Goal: Find specific page/section

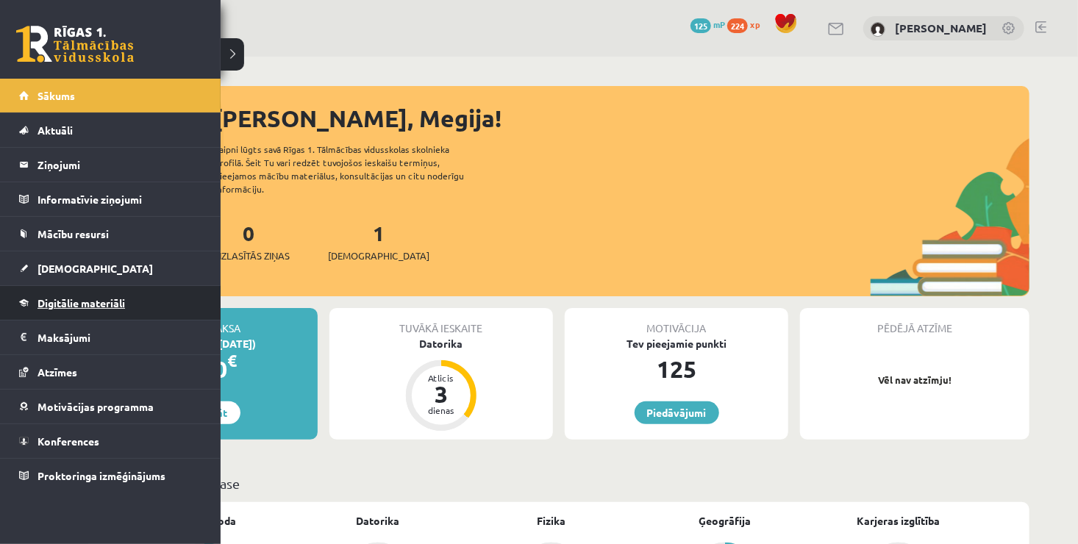
click at [93, 302] on span "Digitālie materiāli" at bounding box center [80, 302] width 87 height 13
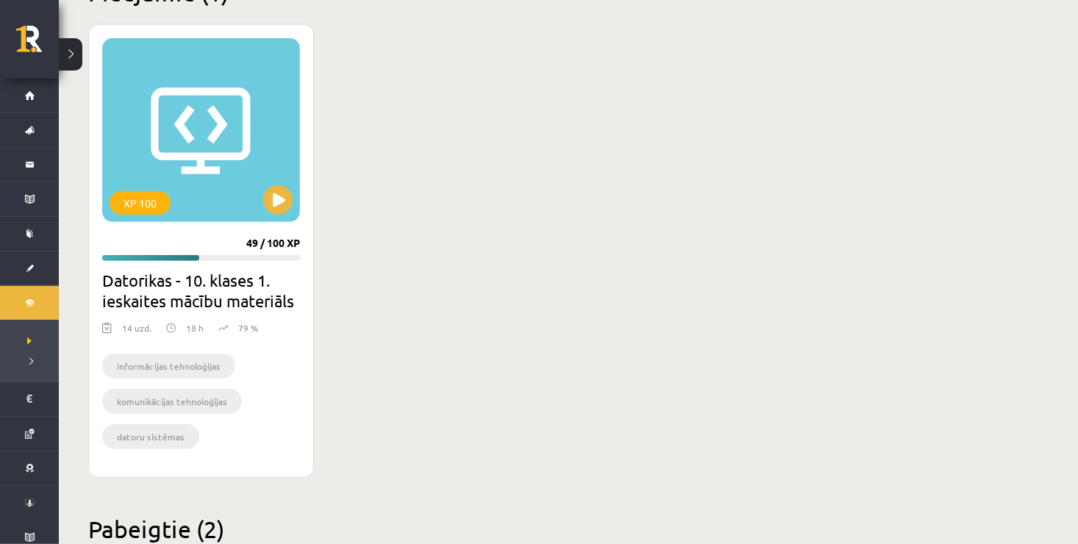
scroll to position [365, 0]
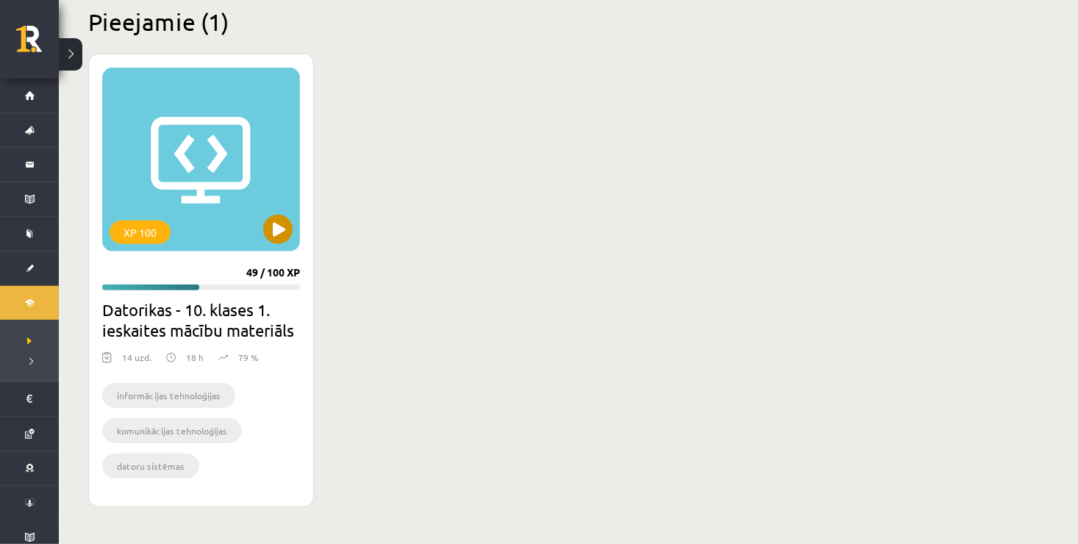
click at [293, 227] on div "XP 100" at bounding box center [201, 160] width 198 height 184
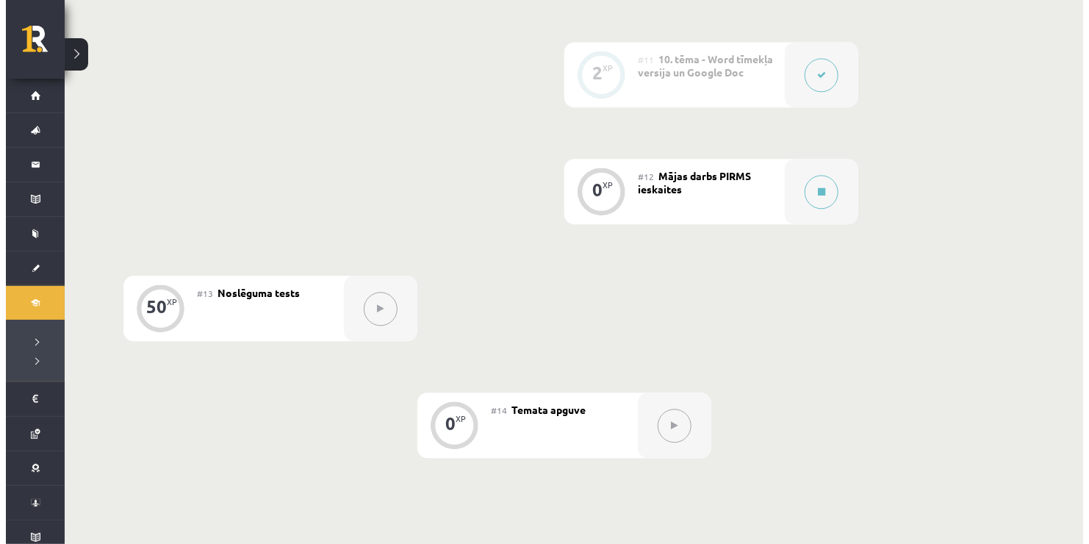
scroll to position [1645, 0]
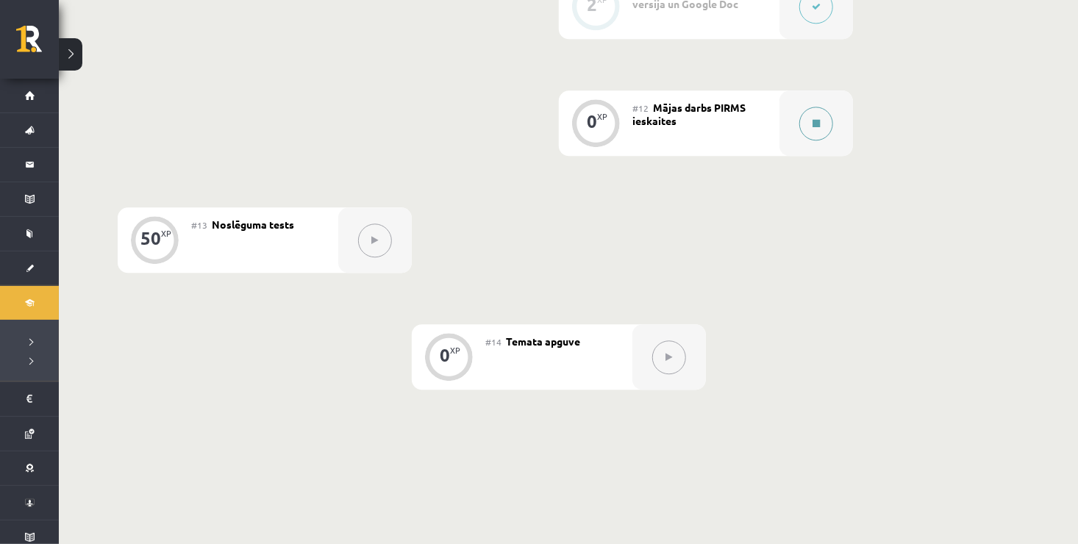
click at [803, 140] on div at bounding box center [816, 122] width 74 height 65
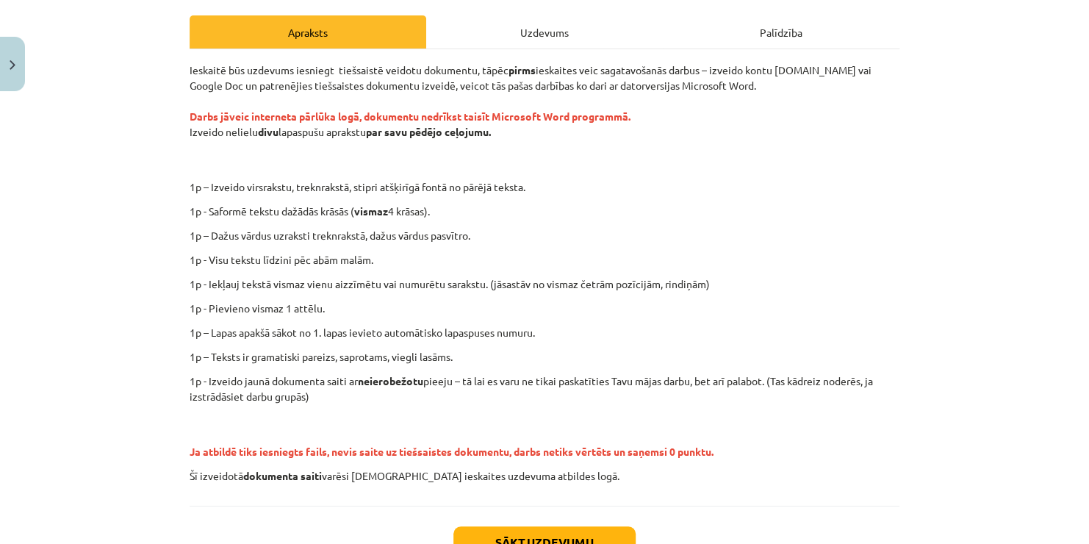
scroll to position [206, 0]
